Goal: Information Seeking & Learning: Learn about a topic

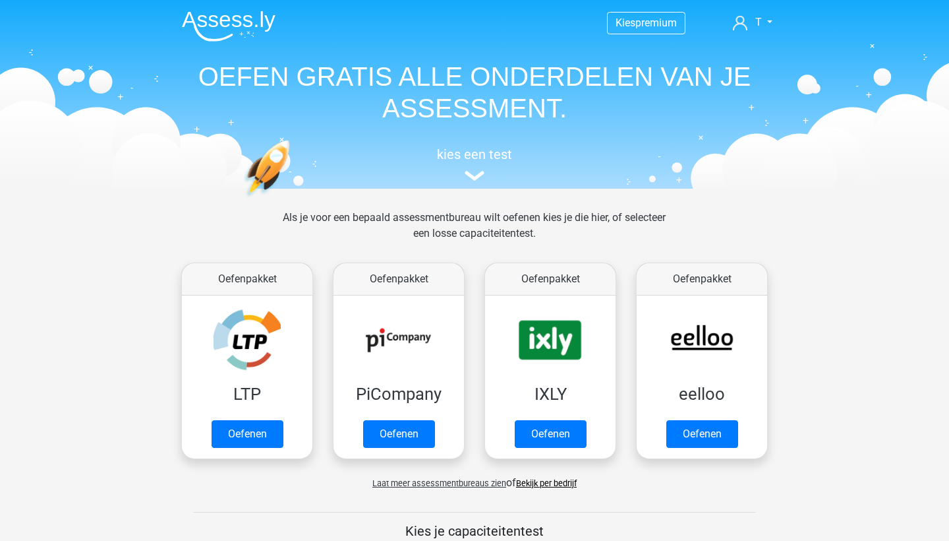
scroll to position [559, 0]
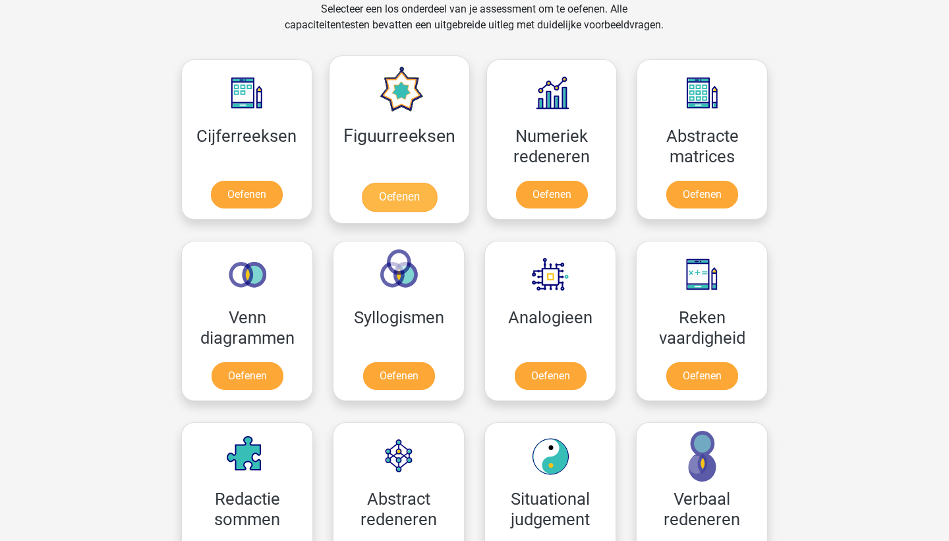
click at [404, 183] on link "Oefenen" at bounding box center [398, 197] width 75 height 29
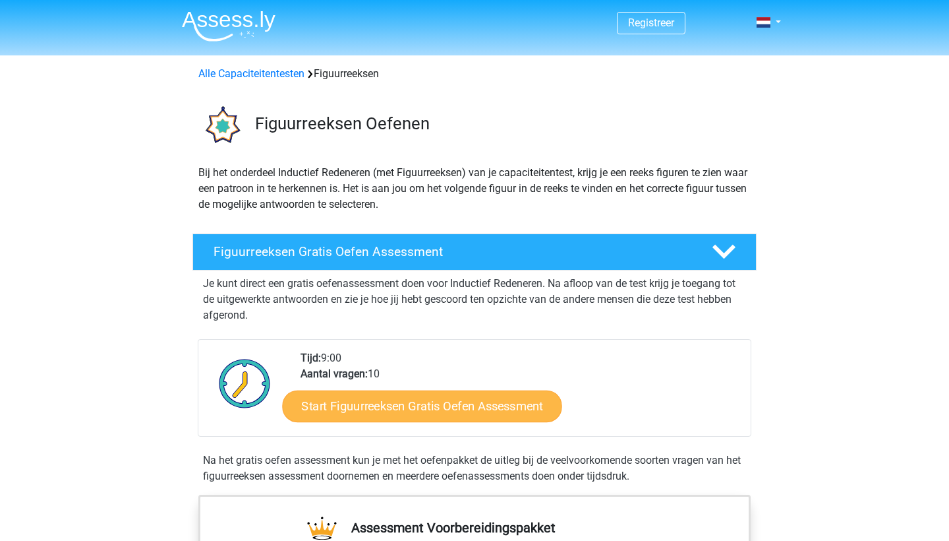
click at [367, 393] on link "Start Figuurreeksen Gratis Oefen Assessment" at bounding box center [423, 406] width 280 height 32
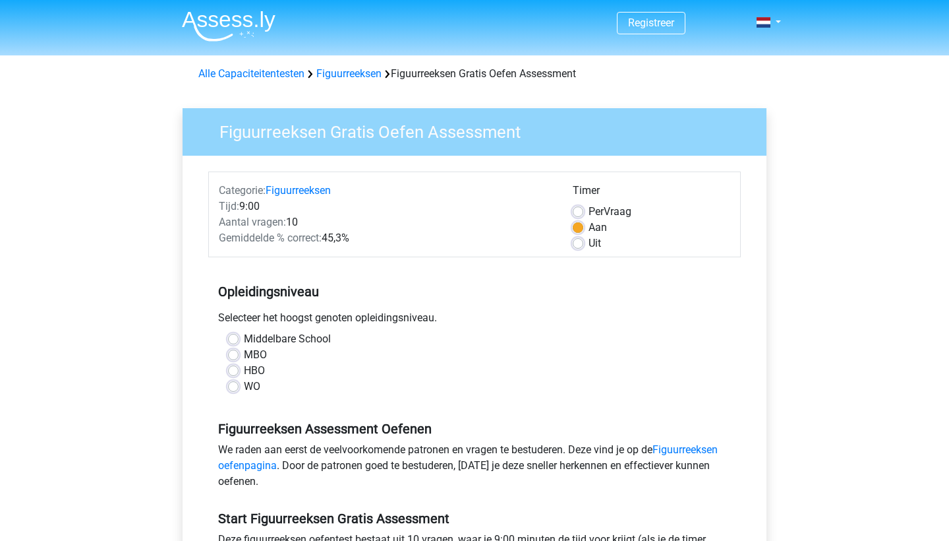
click at [252, 371] on label "HBO" at bounding box center [254, 371] width 21 height 16
click at [239, 371] on input "HBO" at bounding box center [233, 369] width 11 height 13
radio input "true"
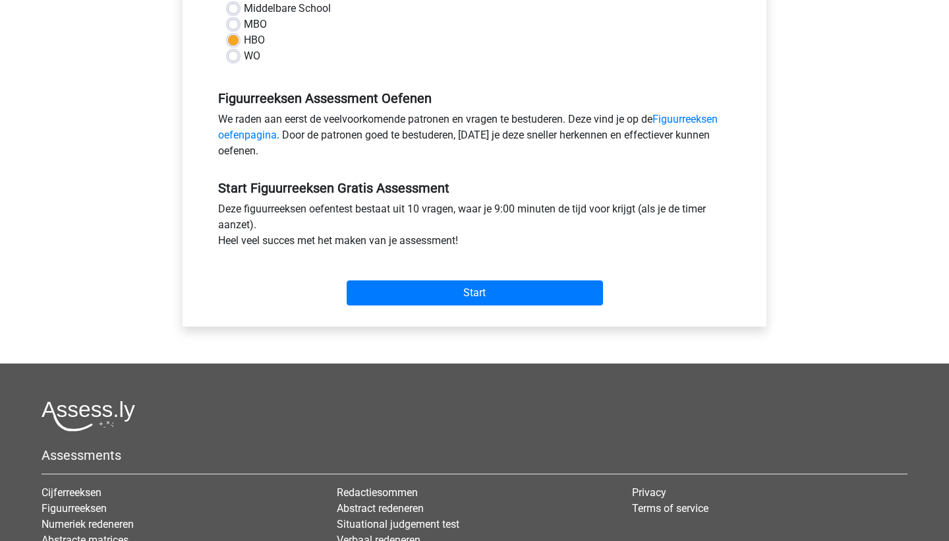
scroll to position [353, 0]
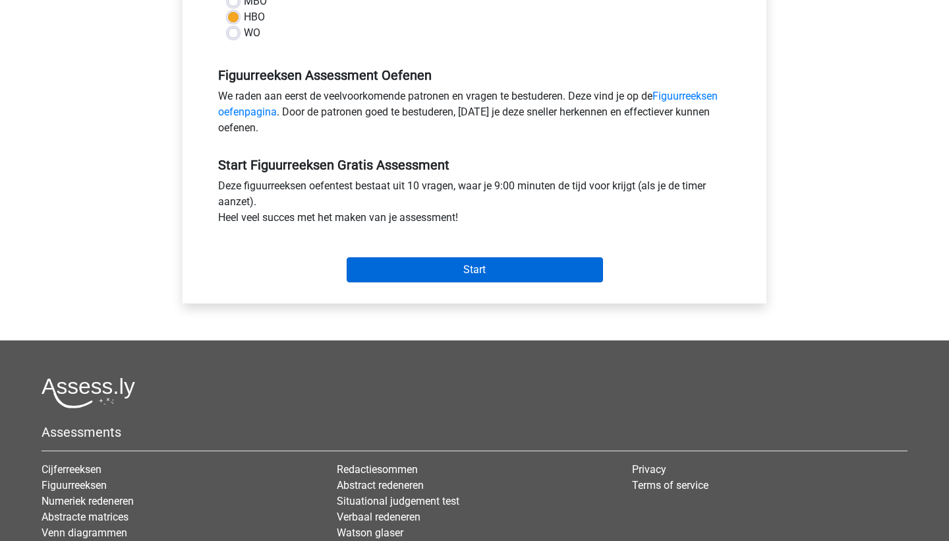
click at [444, 278] on input "Start" at bounding box center [475, 269] width 256 height 25
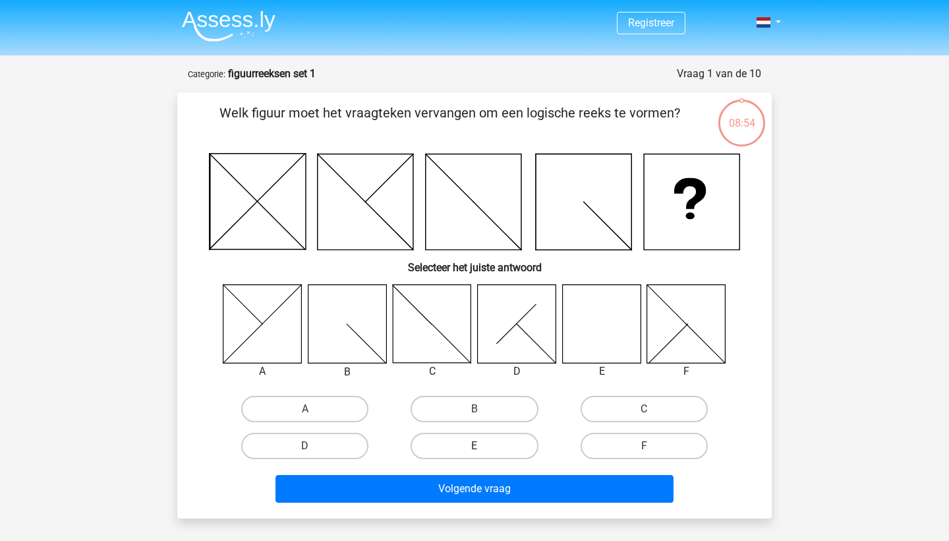
click at [444, 450] on label "E" at bounding box center [474, 445] width 127 height 26
click at [475, 450] on input "E" at bounding box center [479, 450] width 9 height 9
radio input "true"
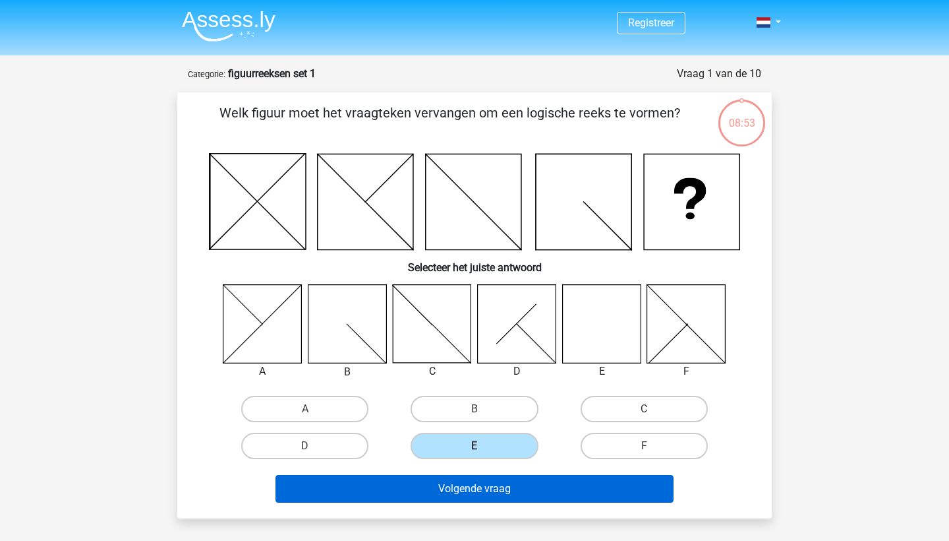
click at [447, 484] on button "Volgende vraag" at bounding box center [475, 489] width 399 height 28
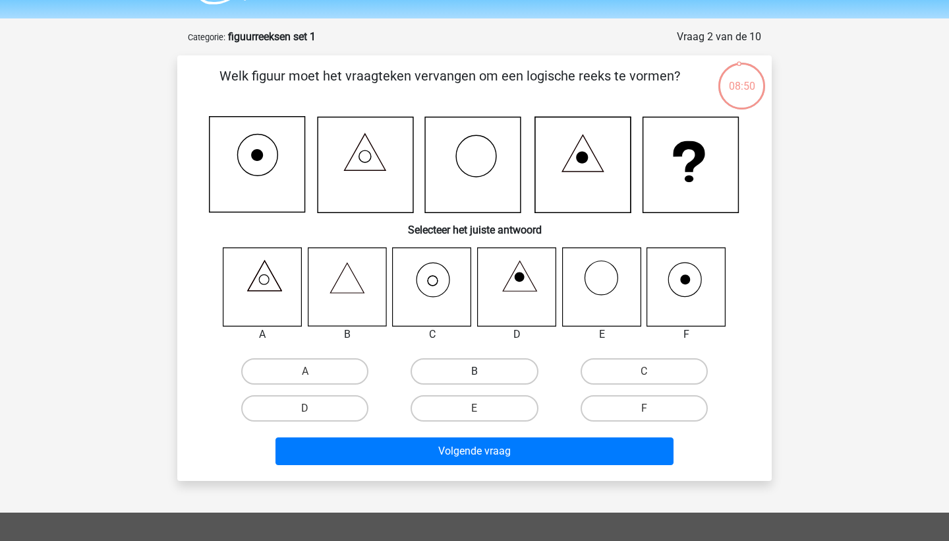
scroll to position [37, 0]
click at [591, 403] on label "F" at bounding box center [644, 408] width 127 height 26
click at [644, 408] on input "F" at bounding box center [648, 412] width 9 height 9
radio input "true"
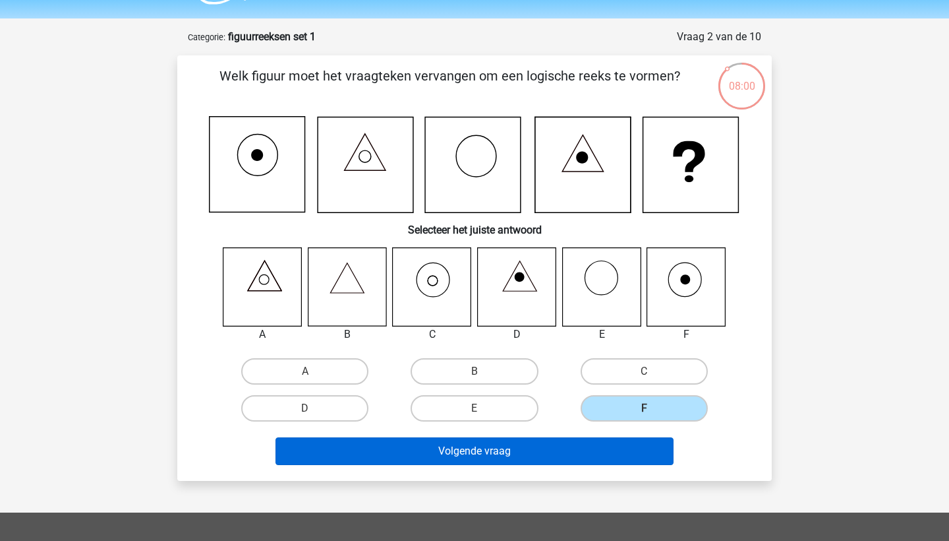
click at [367, 444] on button "Volgende vraag" at bounding box center [475, 451] width 399 height 28
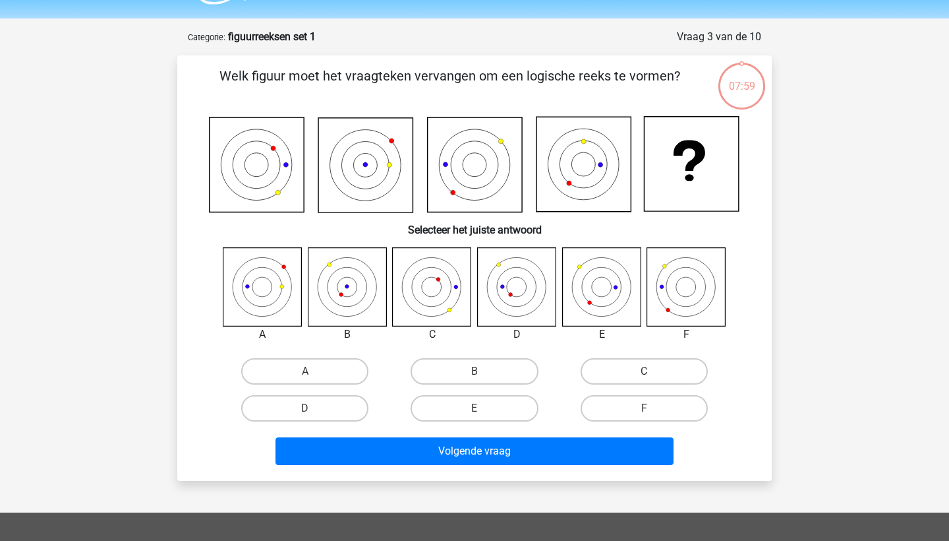
scroll to position [66, 0]
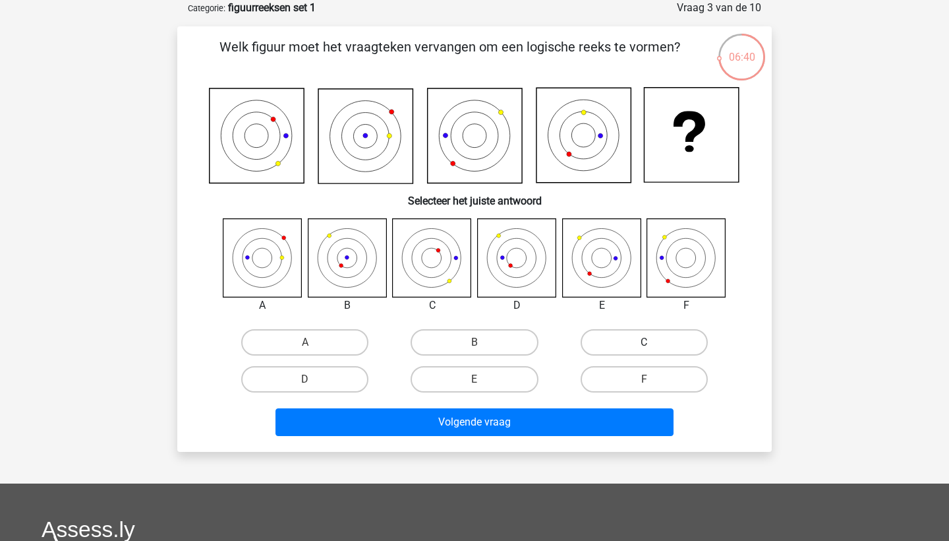
click at [595, 343] on label "C" at bounding box center [644, 342] width 127 height 26
click at [644, 343] on input "C" at bounding box center [648, 346] width 9 height 9
radio input "true"
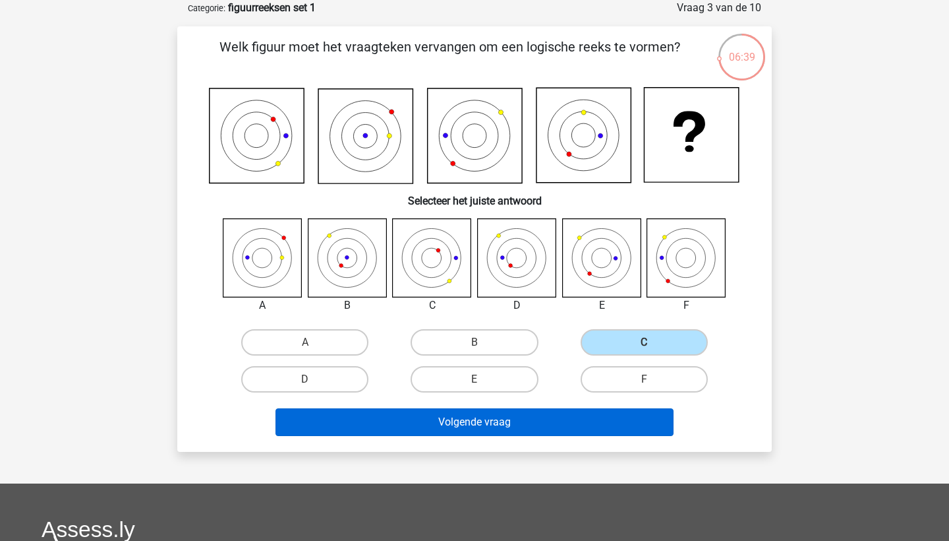
click at [564, 424] on button "Volgende vraag" at bounding box center [475, 422] width 399 height 28
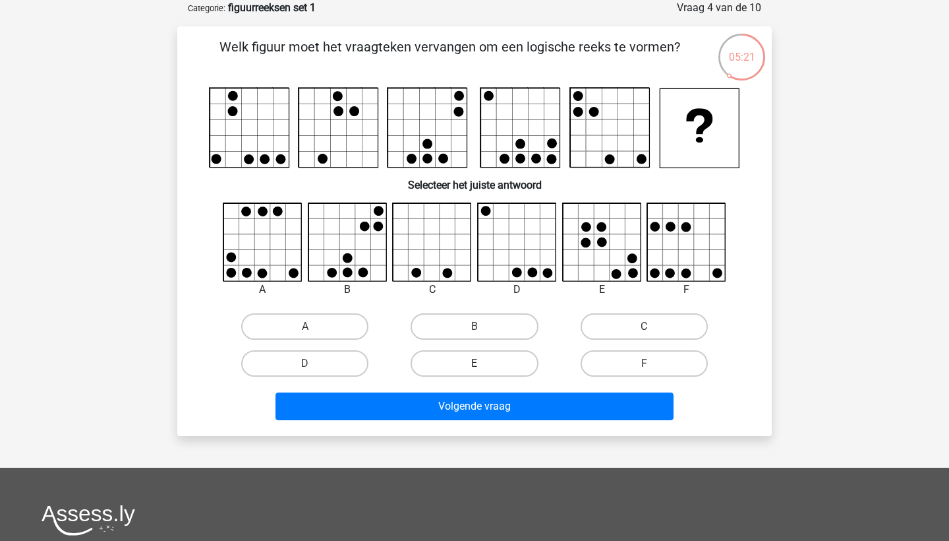
click at [487, 363] on label "E" at bounding box center [474, 363] width 127 height 26
click at [483, 363] on input "E" at bounding box center [479, 367] width 9 height 9
radio input "true"
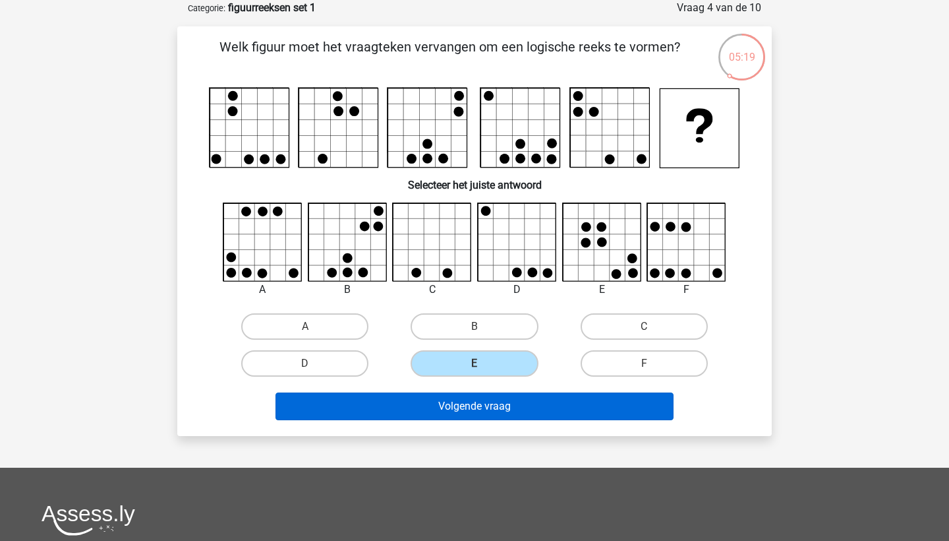
click at [466, 413] on button "Volgende vraag" at bounding box center [475, 406] width 399 height 28
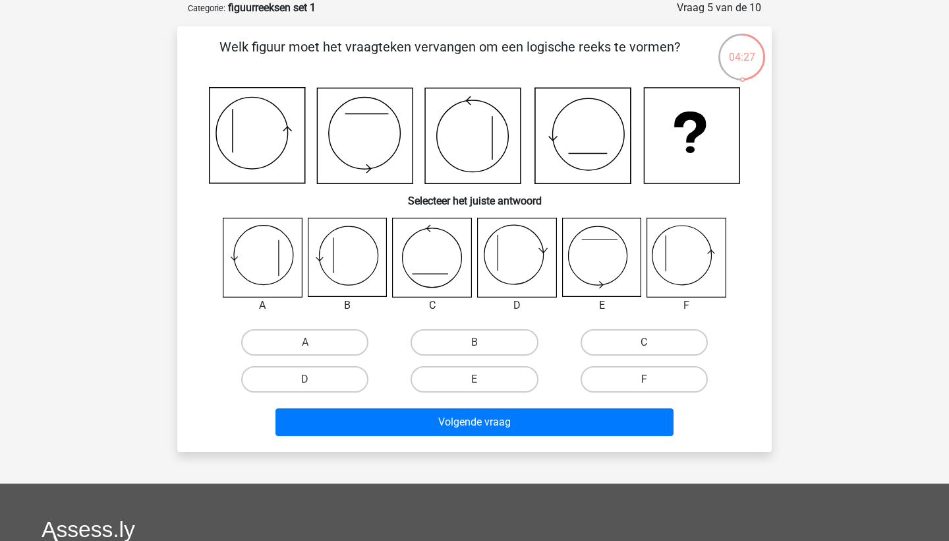
click at [621, 374] on label "F" at bounding box center [644, 379] width 127 height 26
click at [644, 379] on input "F" at bounding box center [648, 383] width 9 height 9
radio input "true"
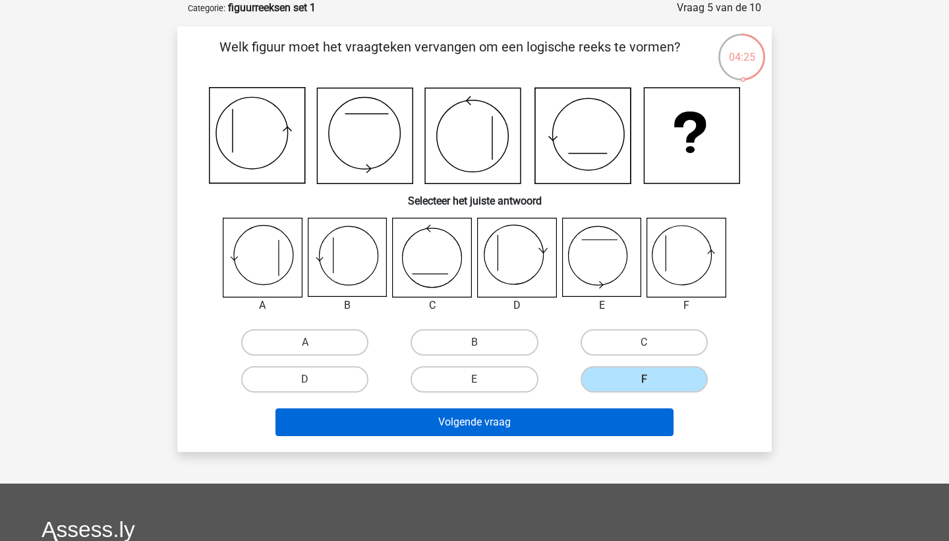
click at [568, 415] on button "Volgende vraag" at bounding box center [475, 422] width 399 height 28
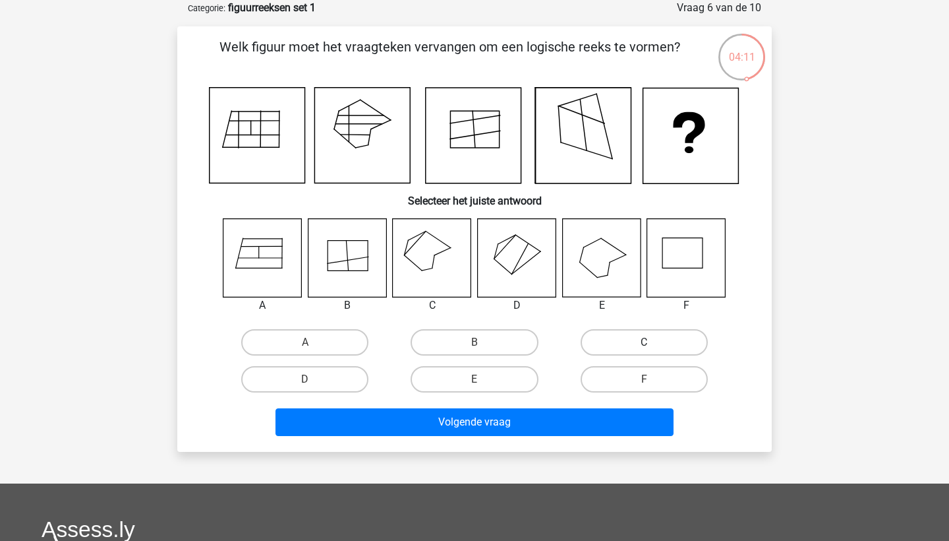
click at [637, 339] on label "C" at bounding box center [644, 342] width 127 height 26
click at [644, 342] on input "C" at bounding box center [648, 346] width 9 height 9
radio input "true"
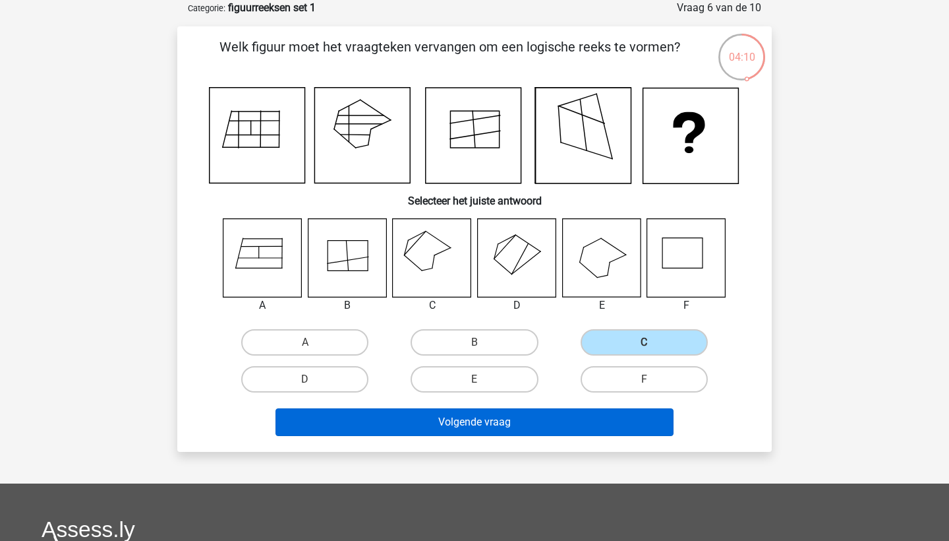
click at [597, 423] on button "Volgende vraag" at bounding box center [475, 422] width 399 height 28
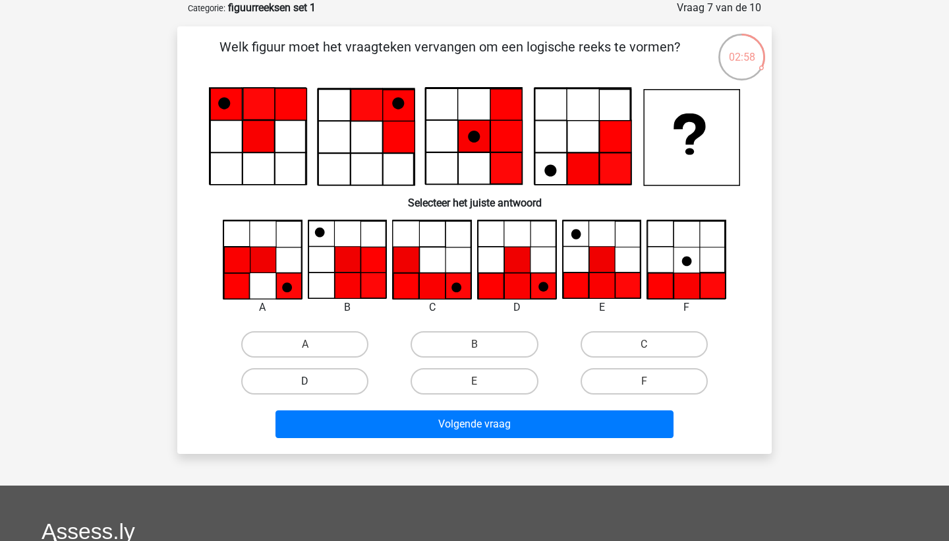
click at [340, 380] on label "D" at bounding box center [304, 381] width 127 height 26
click at [314, 381] on input "D" at bounding box center [309, 385] width 9 height 9
radio input "true"
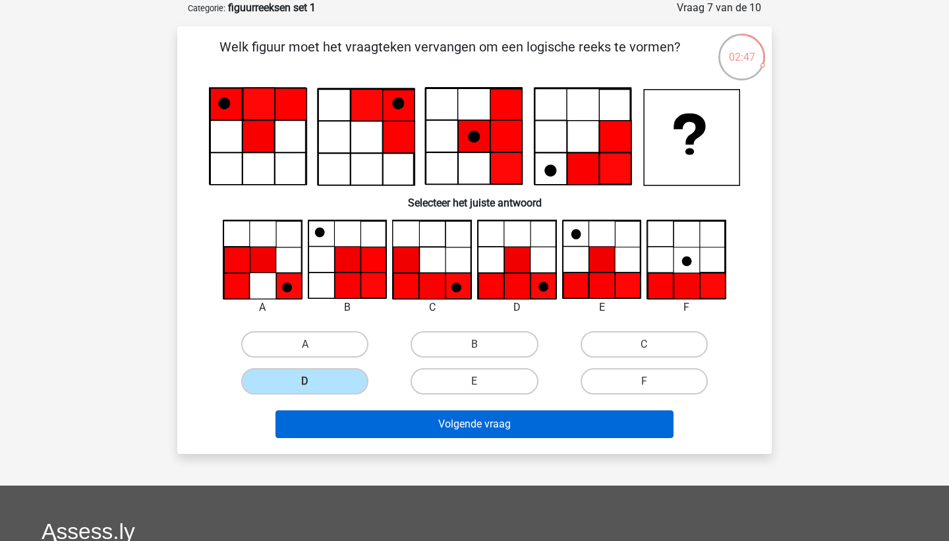
click at [459, 415] on button "Volgende vraag" at bounding box center [475, 424] width 399 height 28
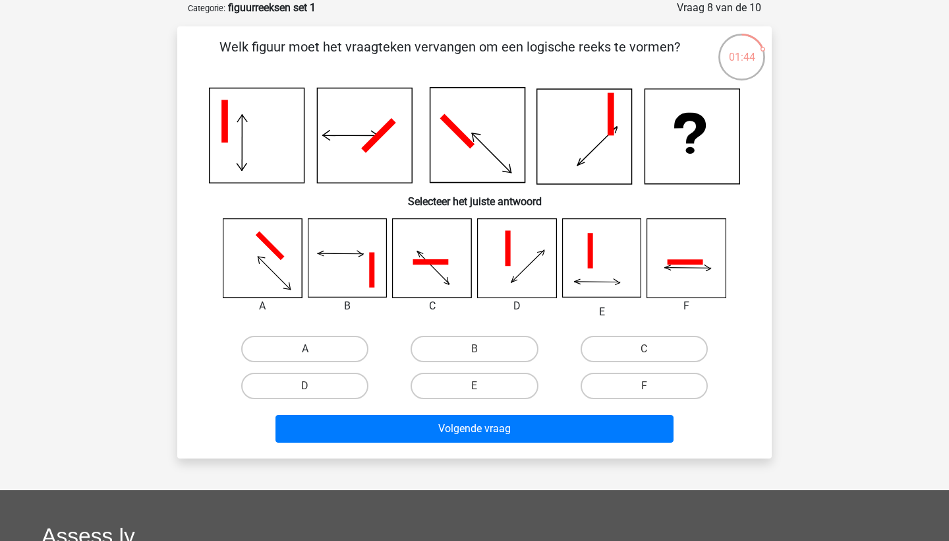
click at [278, 347] on label "A" at bounding box center [304, 349] width 127 height 26
click at [305, 349] on input "A" at bounding box center [309, 353] width 9 height 9
radio input "true"
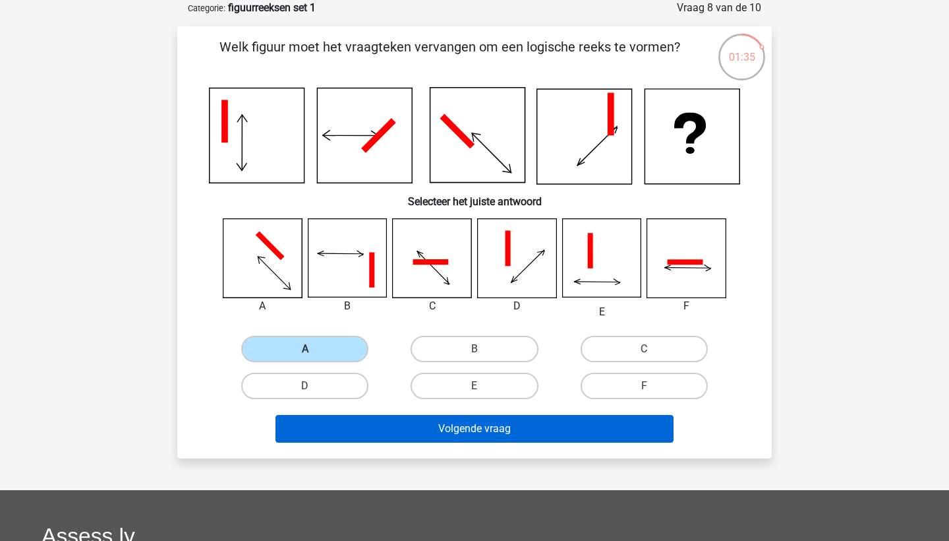
click at [372, 419] on button "Volgende vraag" at bounding box center [475, 429] width 399 height 28
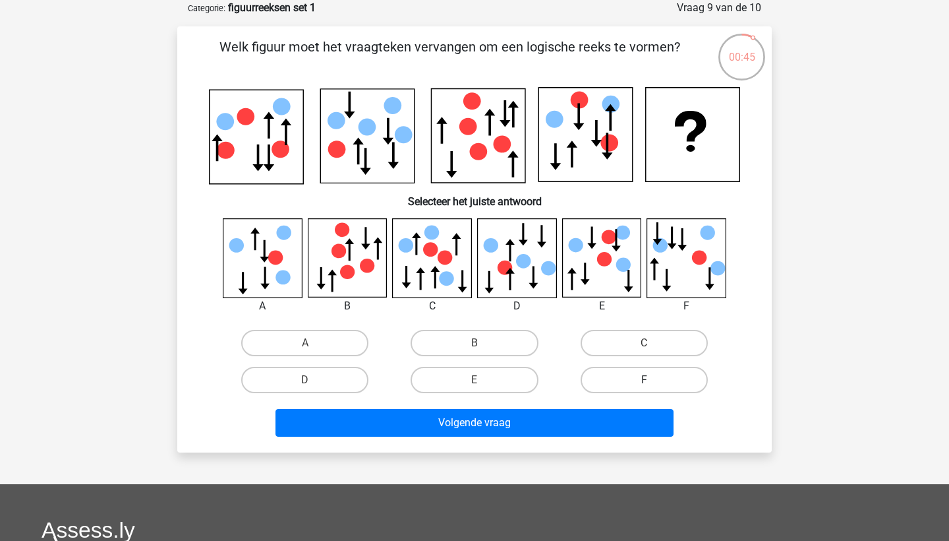
click at [610, 380] on label "F" at bounding box center [644, 380] width 127 height 26
click at [644, 380] on input "F" at bounding box center [648, 384] width 9 height 9
radio input "true"
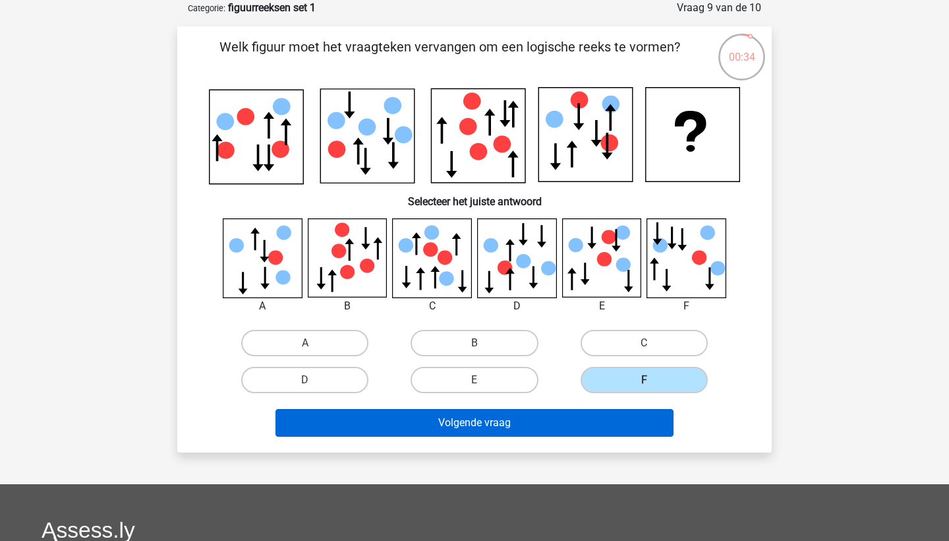
click at [570, 415] on button "Volgende vraag" at bounding box center [475, 423] width 399 height 28
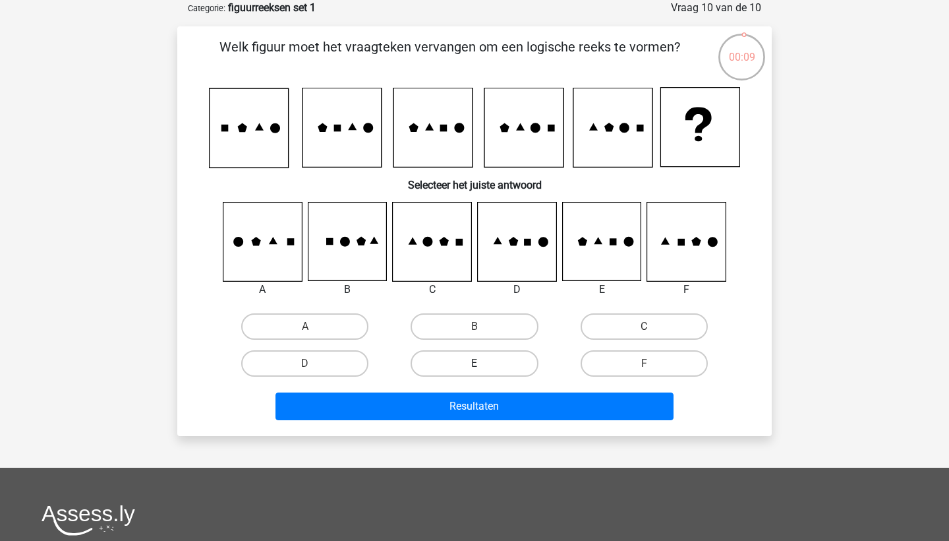
click at [489, 362] on label "E" at bounding box center [474, 363] width 127 height 26
click at [483, 363] on input "E" at bounding box center [479, 367] width 9 height 9
radio input "true"
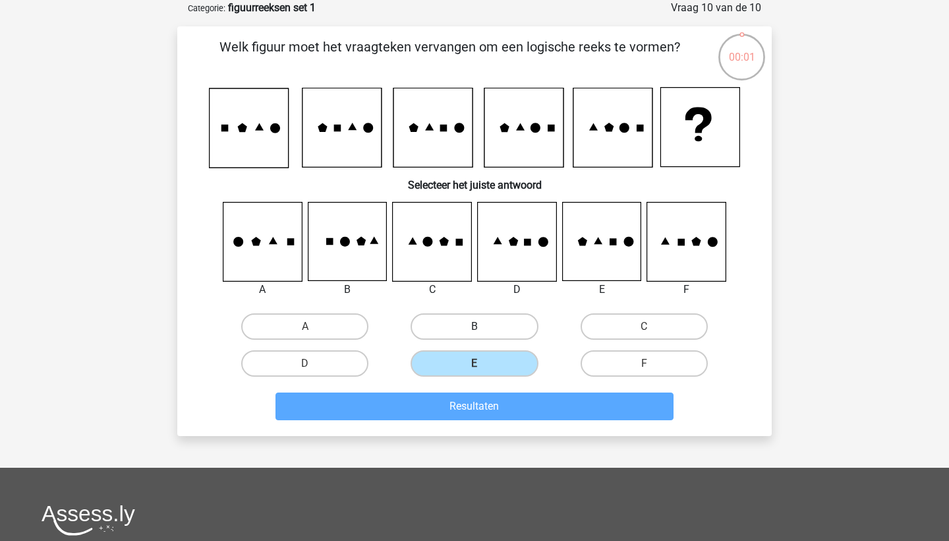
click at [483, 318] on label "B" at bounding box center [474, 326] width 127 height 26
click at [483, 326] on input "B" at bounding box center [479, 330] width 9 height 9
radio input "true"
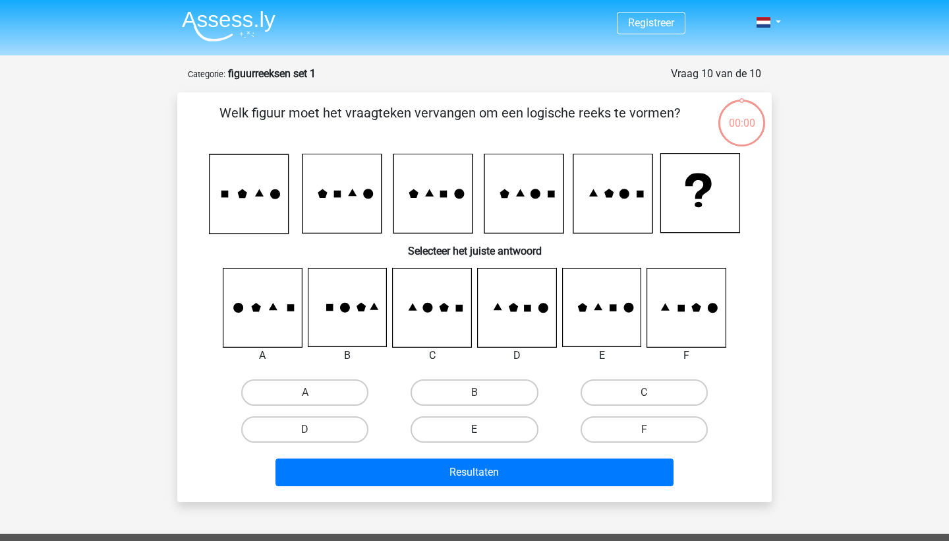
scroll to position [66, 0]
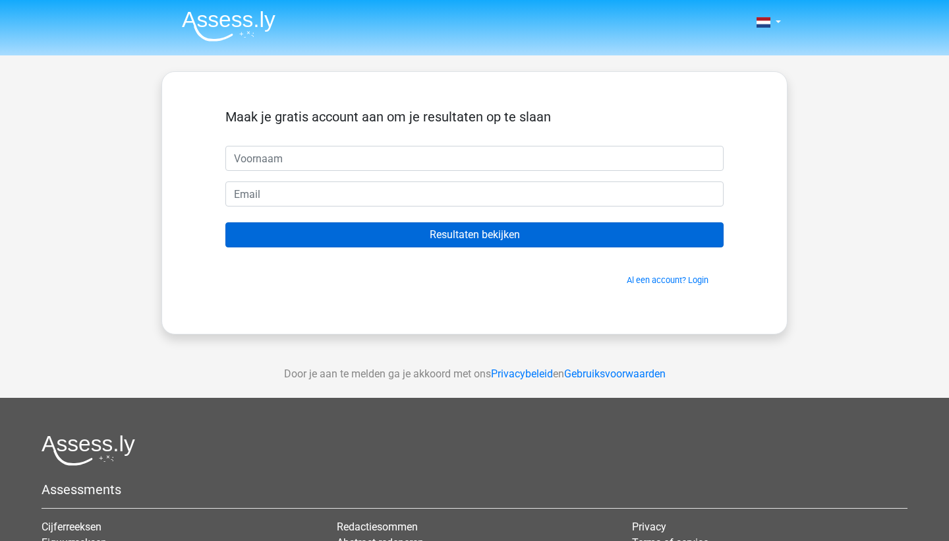
click at [517, 230] on input "Resultaten bekijken" at bounding box center [474, 234] width 498 height 25
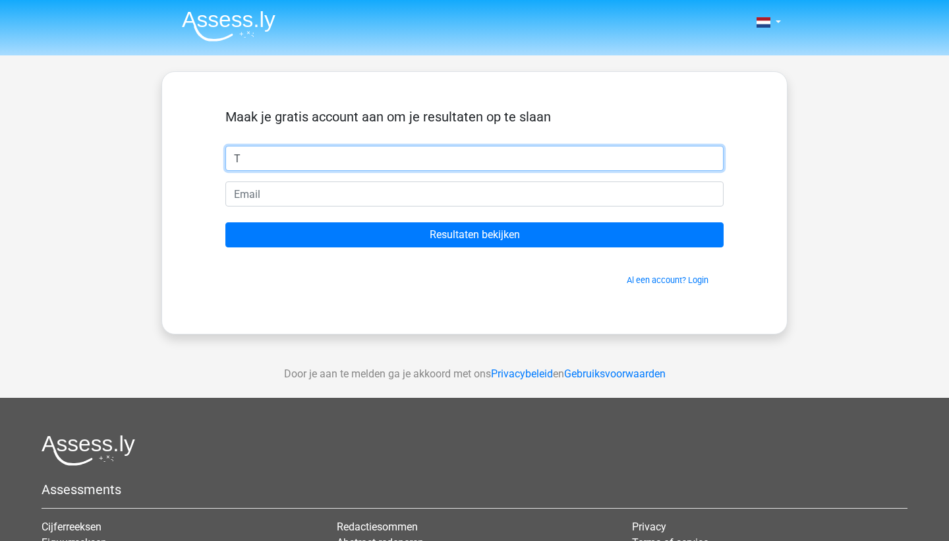
type input "T"
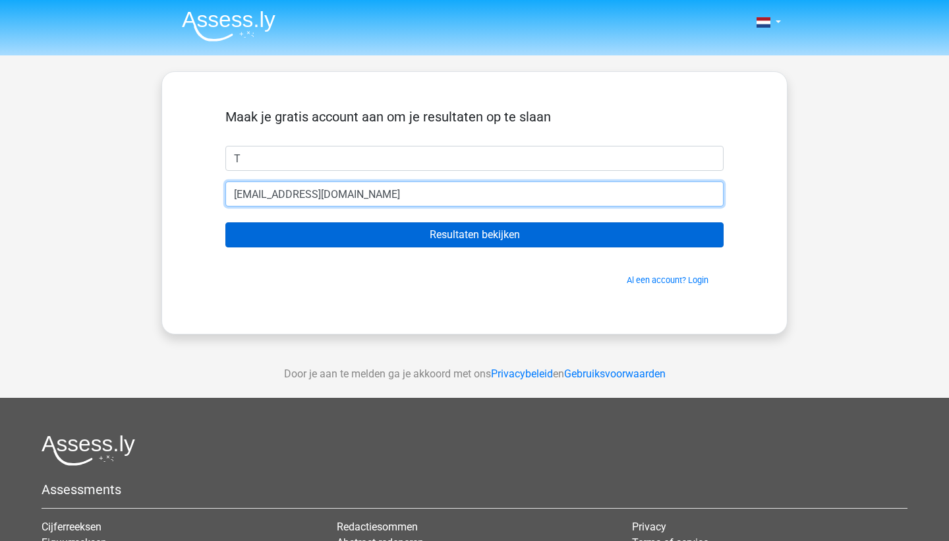
type input "715806@student.inholland.nl"
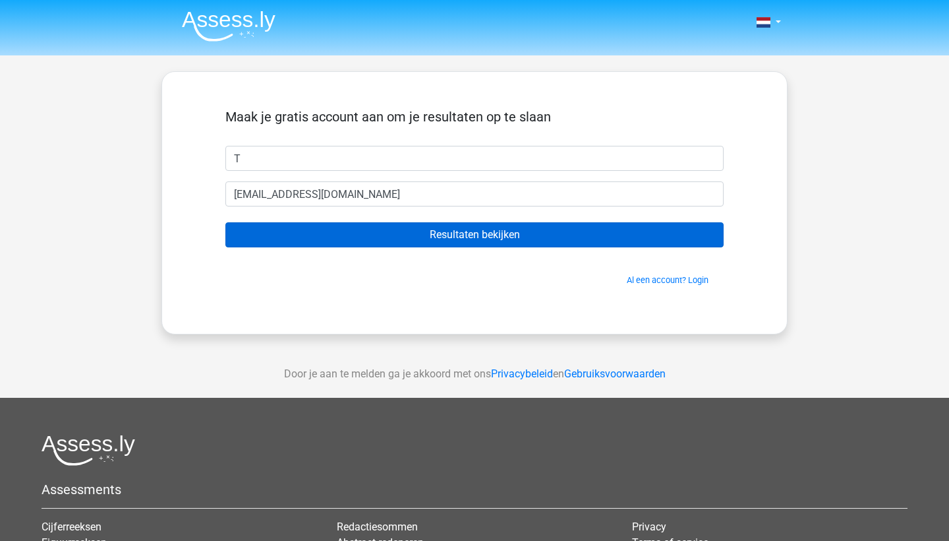
click at [403, 225] on input "Resultaten bekijken" at bounding box center [474, 234] width 498 height 25
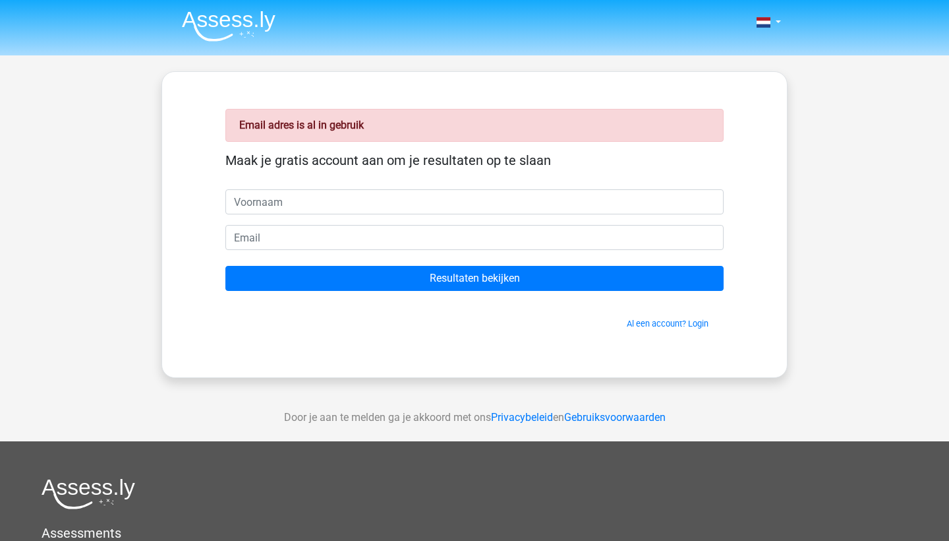
click at [382, 207] on input "text" at bounding box center [474, 201] width 498 height 25
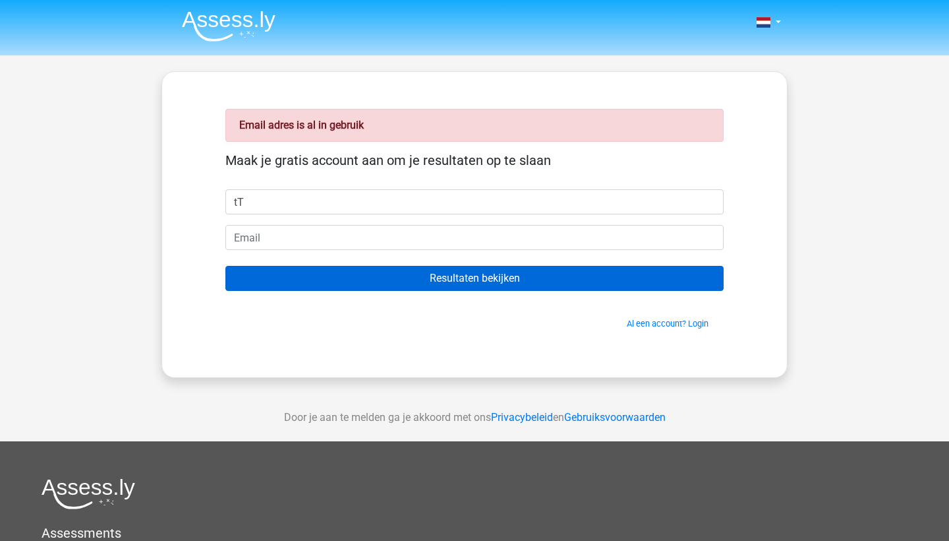
type input "t"
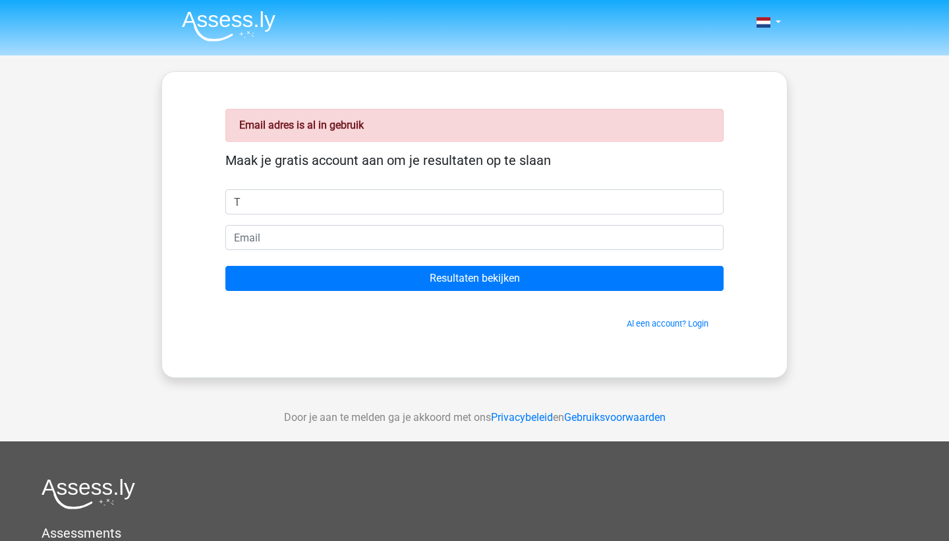
type input "T"
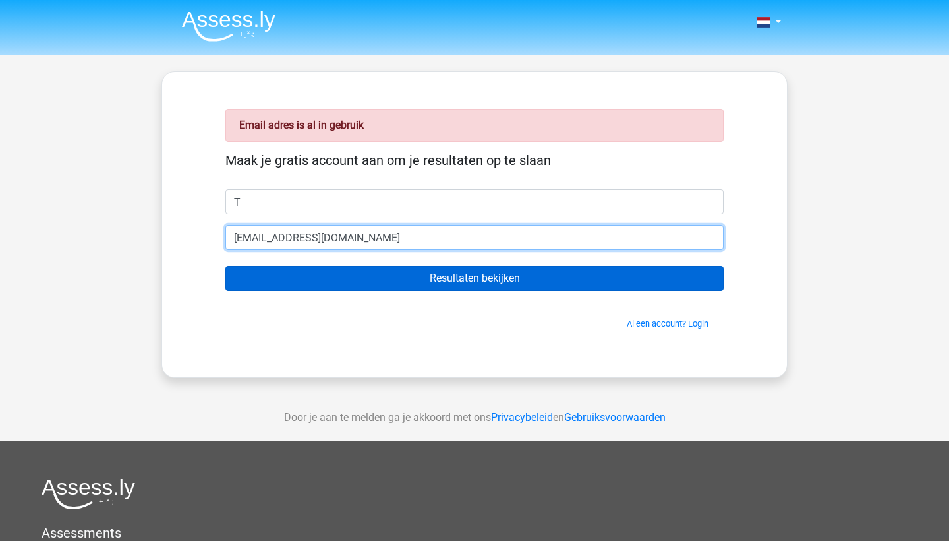
type input "[EMAIL_ADDRESS][DOMAIN_NAME]"
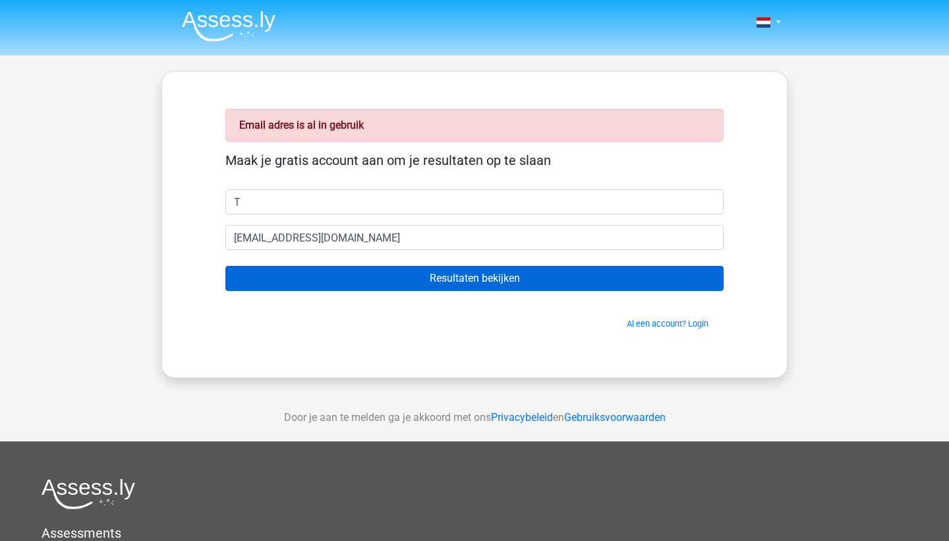
click at [431, 268] on input "Resultaten bekijken" at bounding box center [474, 278] width 498 height 25
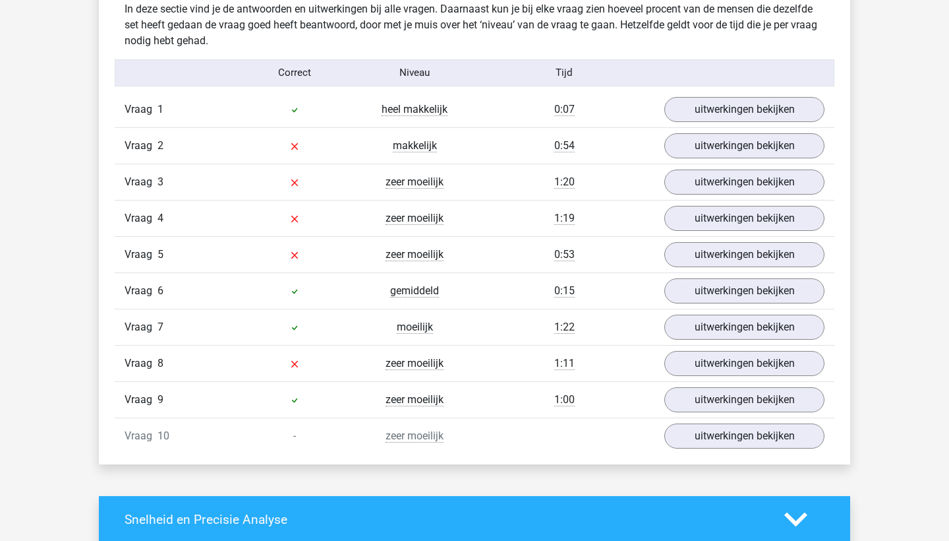
scroll to position [1048, 0]
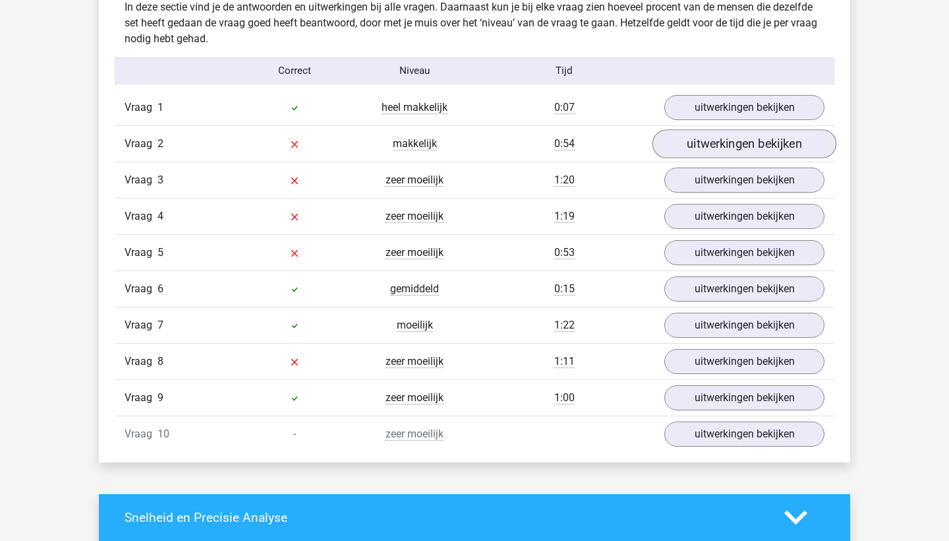
click at [702, 136] on link "uitwerkingen bekijken" at bounding box center [745, 143] width 184 height 29
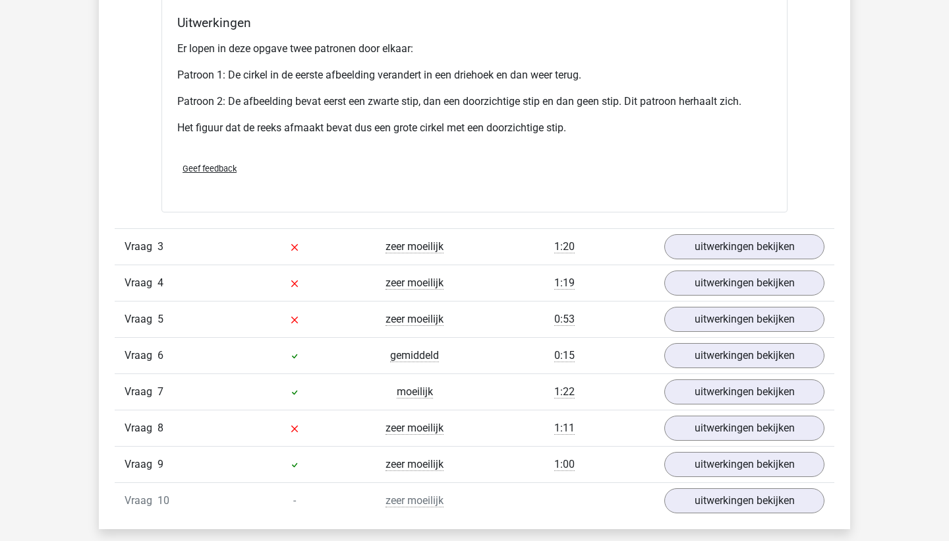
scroll to position [1802, 0]
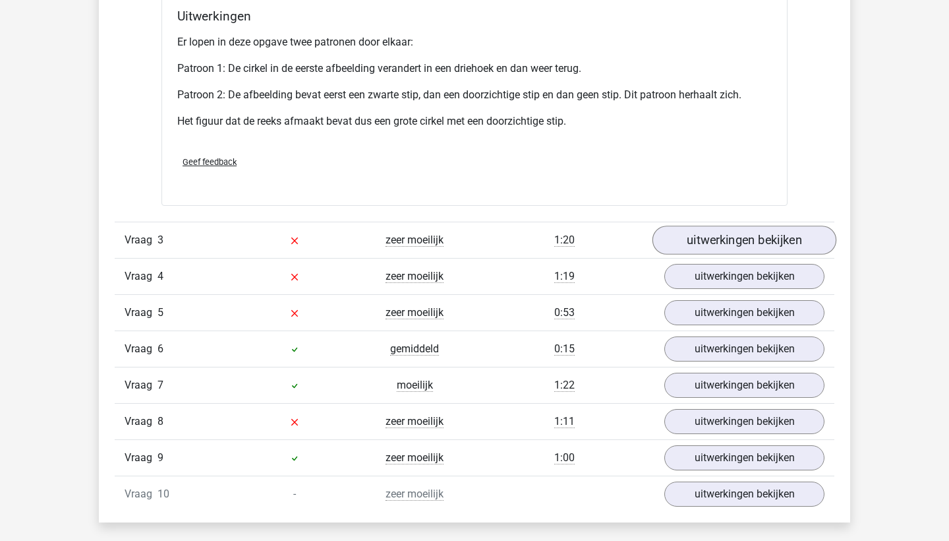
click at [674, 237] on link "uitwerkingen bekijken" at bounding box center [745, 239] width 184 height 29
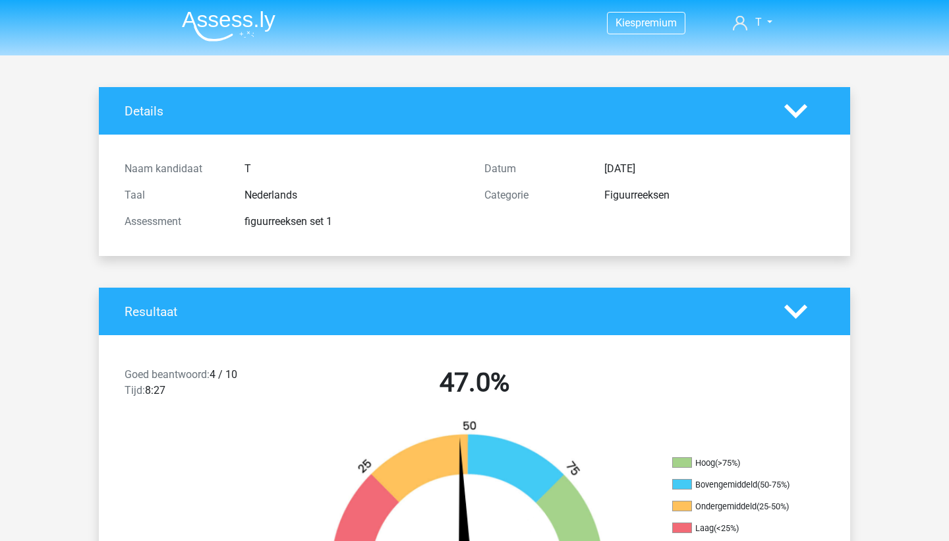
scroll to position [0, 0]
click at [212, 20] on img at bounding box center [229, 26] width 94 height 31
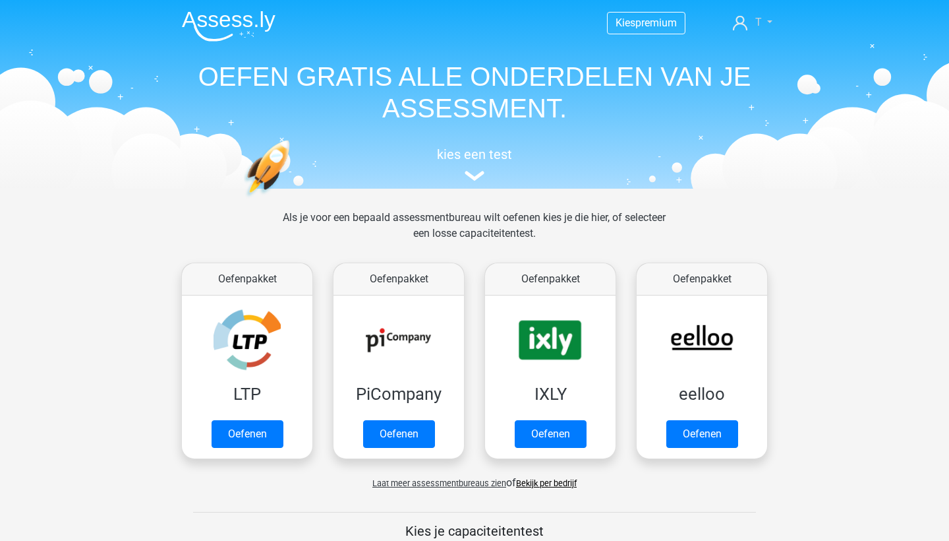
click at [760, 17] on span "T" at bounding box center [759, 22] width 7 height 13
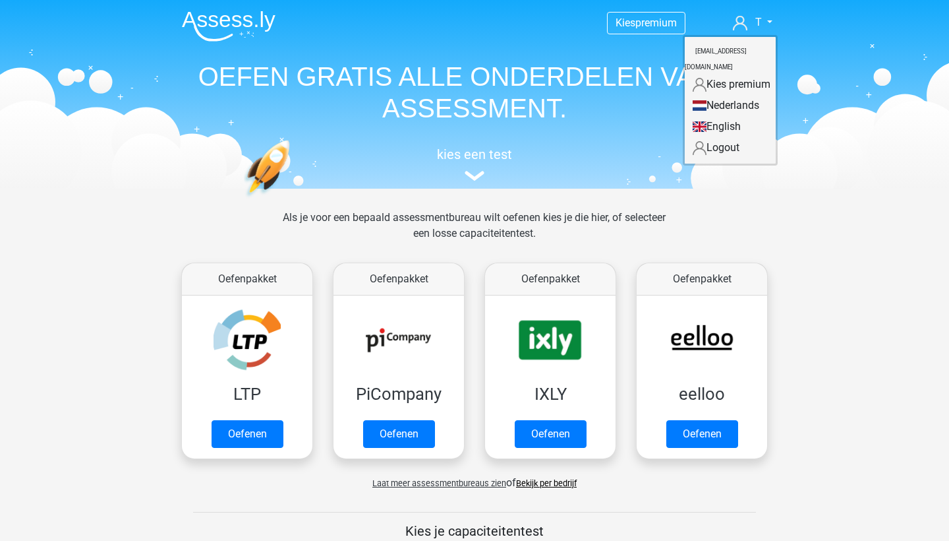
click at [794, 36] on header "Kies premium T tijmenolho@outlook.com" at bounding box center [474, 94] width 949 height 189
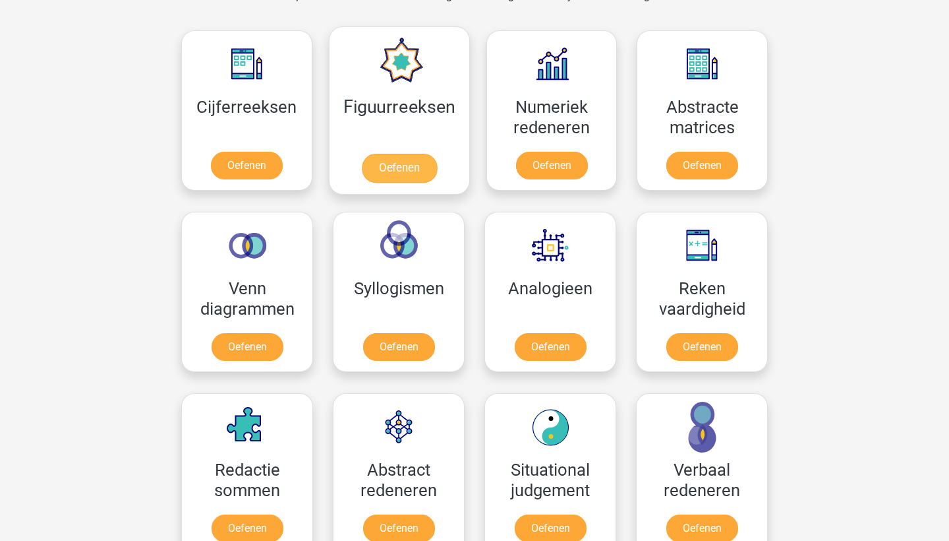
scroll to position [588, 0]
click at [392, 161] on link "Oefenen" at bounding box center [398, 168] width 75 height 29
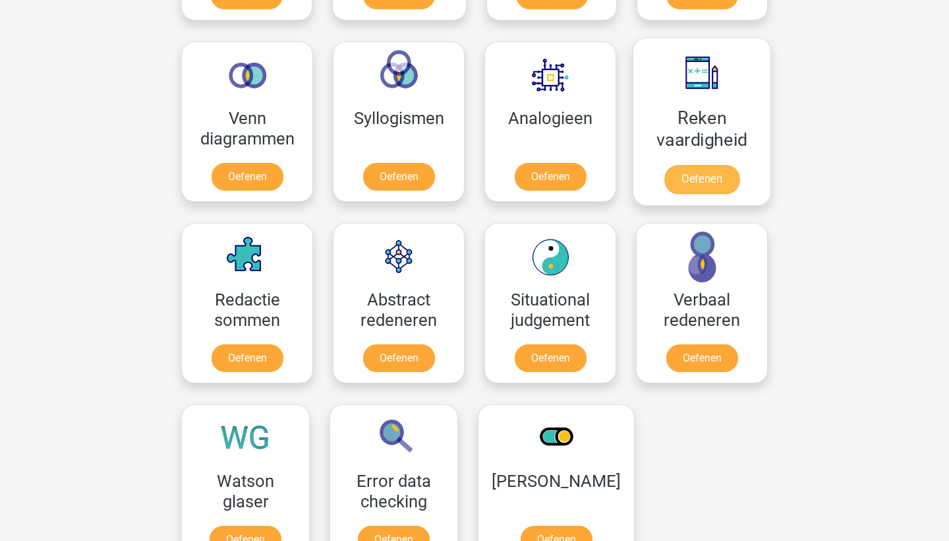
scroll to position [760, 0]
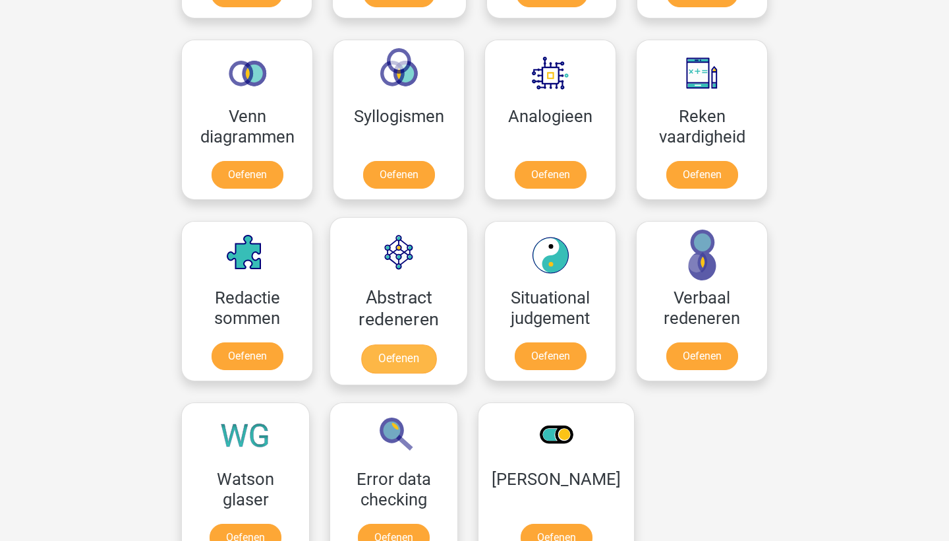
click at [417, 344] on link "Oefenen" at bounding box center [398, 358] width 75 height 29
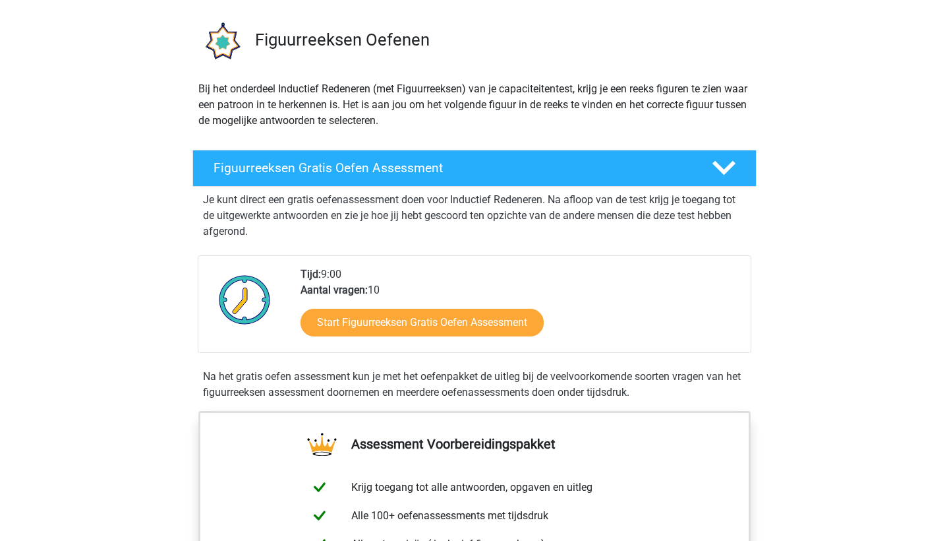
scroll to position [94, 0]
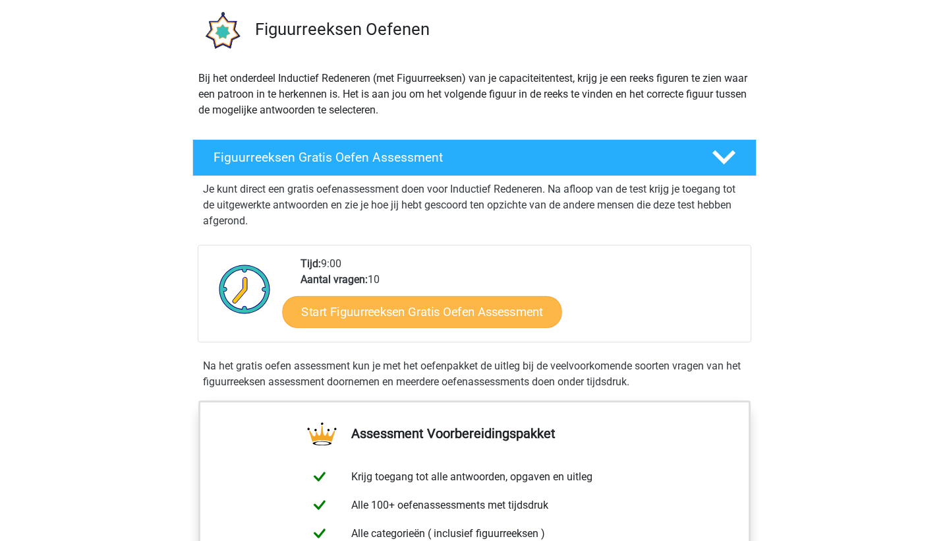
click at [403, 311] on link "Start Figuurreeksen Gratis Oefen Assessment" at bounding box center [423, 311] width 280 height 32
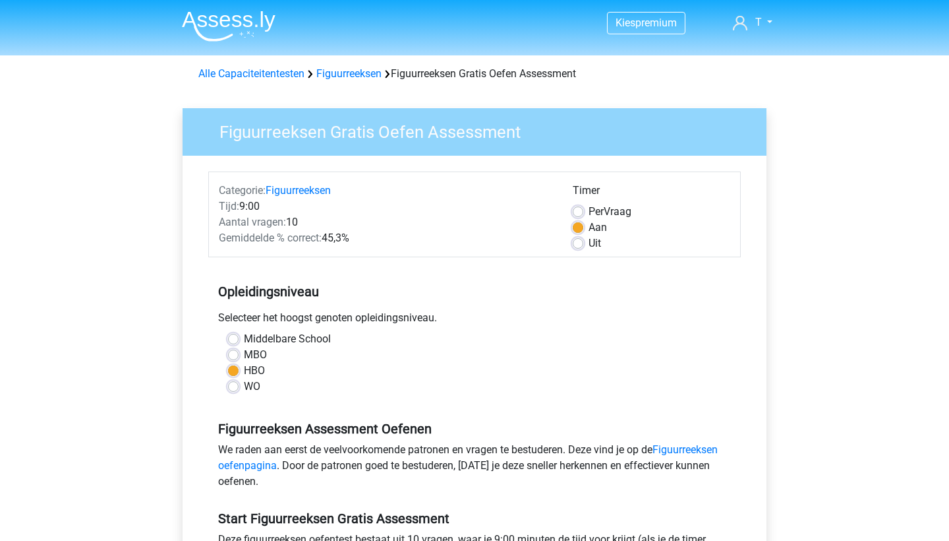
click at [581, 237] on div "Uit" at bounding box center [652, 243] width 158 height 16
click at [589, 242] on label "Uit" at bounding box center [595, 243] width 13 height 16
click at [578, 242] on input "Uit" at bounding box center [578, 241] width 11 height 13
radio input "true"
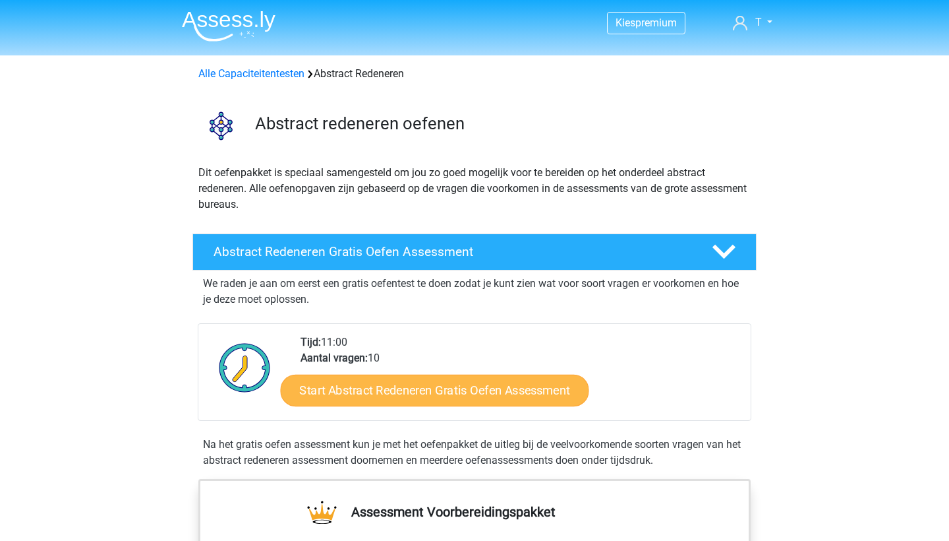
click at [394, 385] on link "Start Abstract Redeneren Gratis Oefen Assessment" at bounding box center [435, 390] width 309 height 32
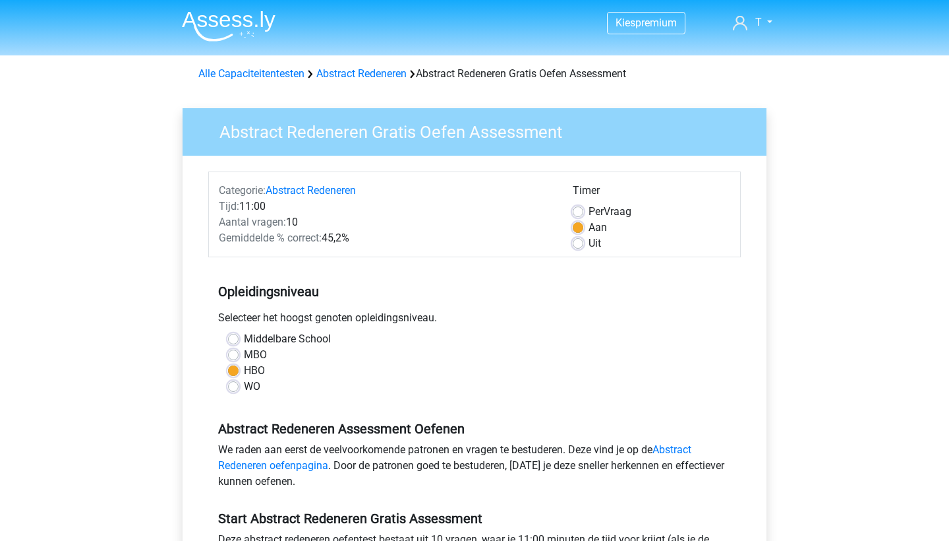
click at [586, 241] on div "Uit" at bounding box center [652, 243] width 158 height 16
click at [589, 242] on label "Uit" at bounding box center [595, 243] width 13 height 16
click at [580, 242] on input "Uit" at bounding box center [578, 241] width 11 height 13
radio input "true"
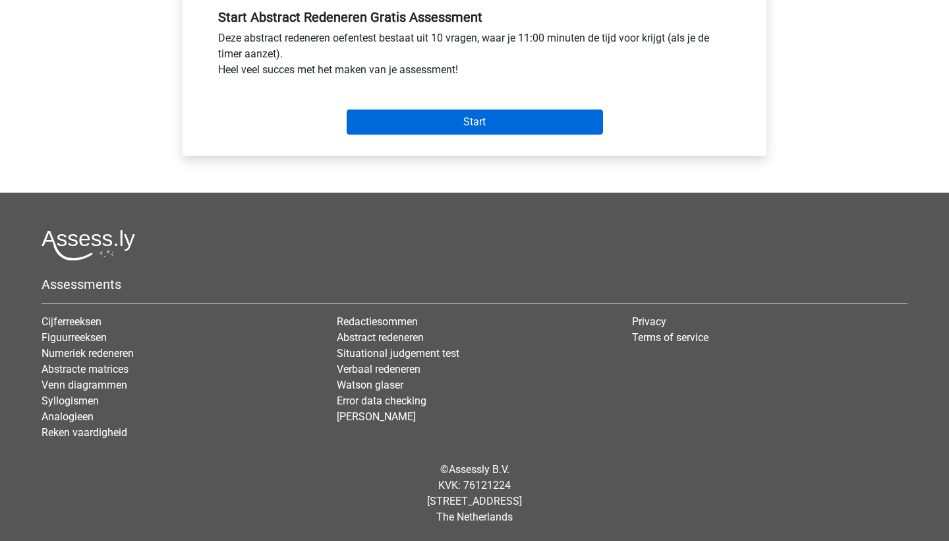
scroll to position [501, 0]
click at [467, 129] on input "Start" at bounding box center [475, 121] width 256 height 25
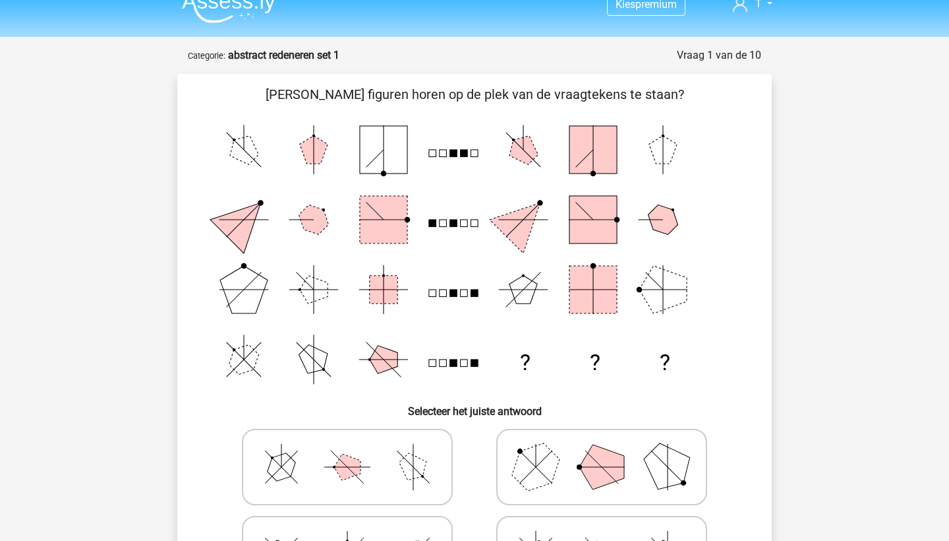
scroll to position [22, 0]
